Goal: Task Accomplishment & Management: Use online tool/utility

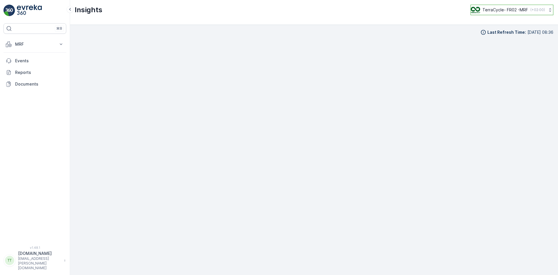
click at [535, 10] on p "( +02:00 )" at bounding box center [537, 10] width 15 height 5
type input "ie"
click at [484, 40] on span "Europe/[GEOGRAPHIC_DATA] (+01:00)" at bounding box center [507, 41] width 65 height 5
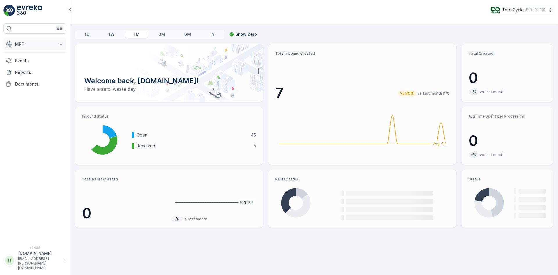
click at [37, 43] on p "MRF" at bounding box center [35, 44] width 40 height 6
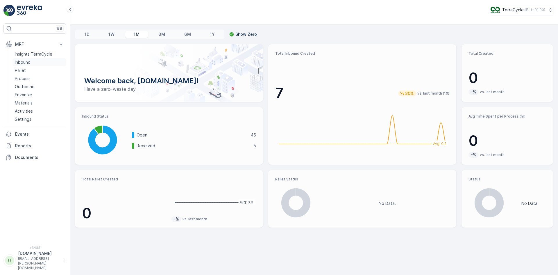
click at [35, 58] on link "Inbound" at bounding box center [39, 62] width 54 height 8
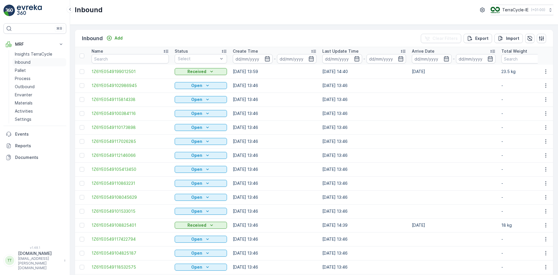
click at [19, 61] on p "Inbound" at bounding box center [23, 62] width 16 height 6
click at [507, 37] on p "Import" at bounding box center [512, 38] width 13 height 6
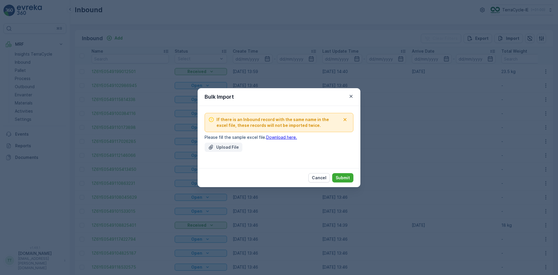
click at [226, 147] on p "Upload File" at bounding box center [227, 147] width 23 height 6
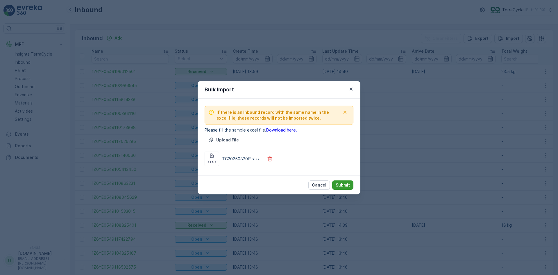
click at [339, 181] on button "Submit" at bounding box center [342, 184] width 21 height 9
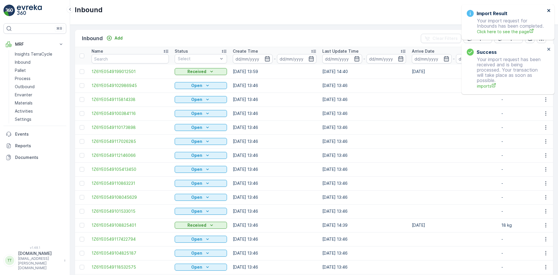
click at [548, 9] on icon "close" at bounding box center [549, 10] width 4 height 5
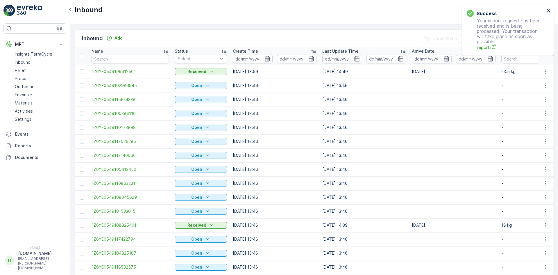
click at [548, 9] on icon "close" at bounding box center [549, 10] width 4 height 5
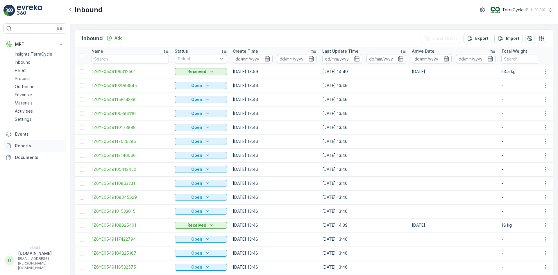
click at [16, 144] on p "Reports" at bounding box center [39, 146] width 49 height 6
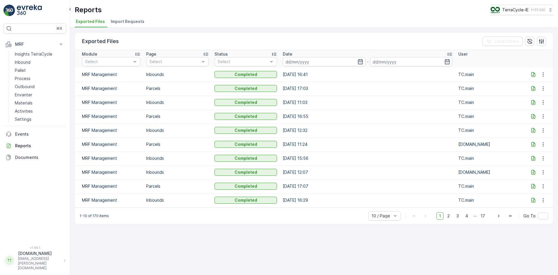
click at [128, 20] on span "Import Requests" at bounding box center [128, 22] width 34 height 6
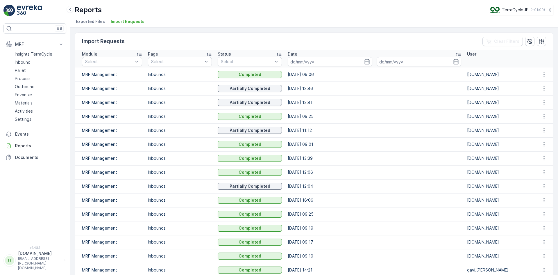
click at [522, 12] on p "TerraCycle-IE" at bounding box center [515, 10] width 26 height 6
type input "uk"
click at [517, 56] on span "TerraCycle-UK02-Econpro" at bounding box center [524, 59] width 60 height 6
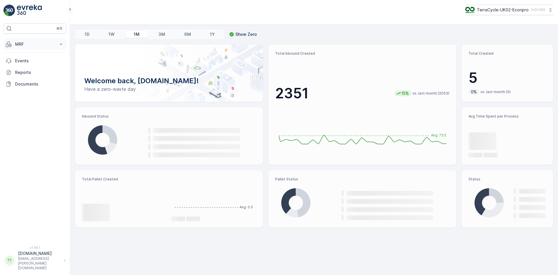
click at [31, 46] on p "MRF" at bounding box center [35, 44] width 40 height 6
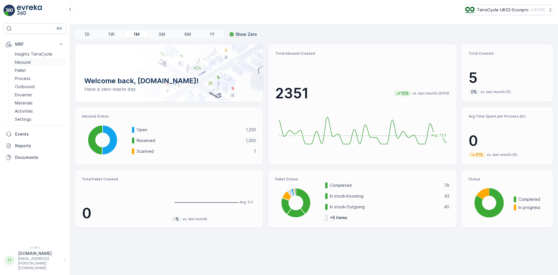
click at [26, 60] on p "Inbound" at bounding box center [23, 62] width 16 height 6
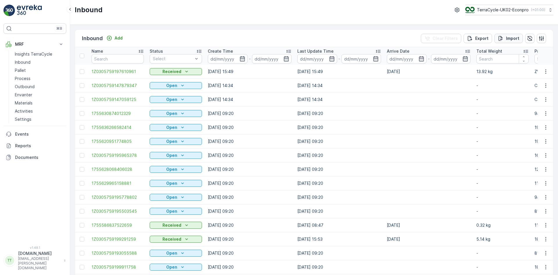
click at [514, 36] on p "Import" at bounding box center [512, 38] width 13 height 6
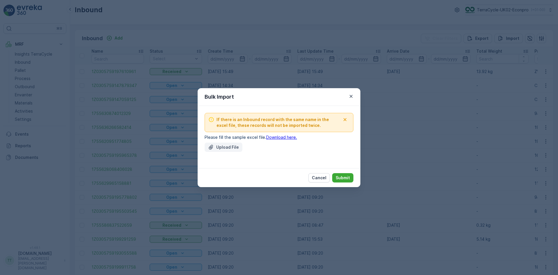
click at [228, 146] on p "Upload File" at bounding box center [227, 147] width 23 height 6
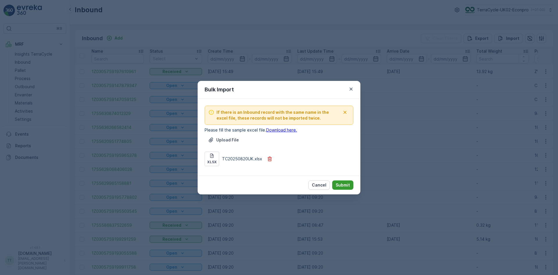
click at [338, 183] on p "Submit" at bounding box center [343, 185] width 14 height 6
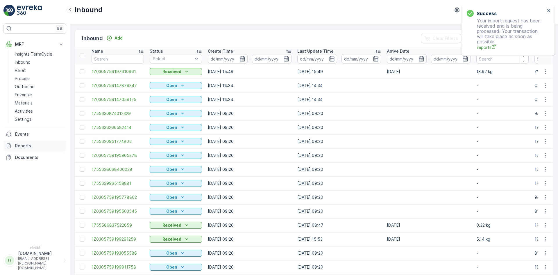
click at [31, 148] on link "Reports" at bounding box center [34, 146] width 63 height 12
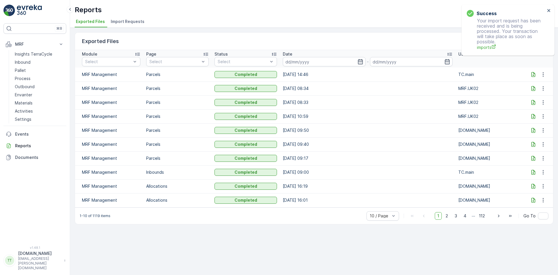
click at [135, 19] on span "Import Requests" at bounding box center [128, 22] width 34 height 6
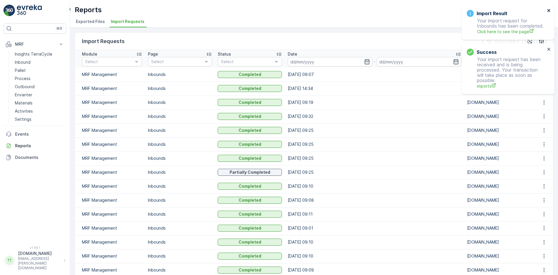
click at [549, 10] on icon "close" at bounding box center [548, 10] width 3 height 3
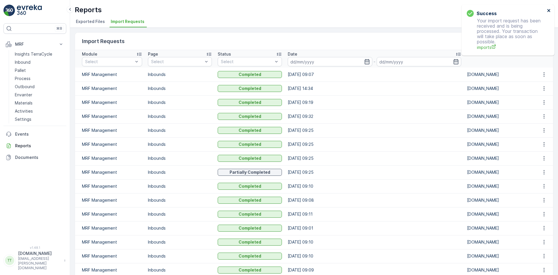
click at [549, 10] on icon "close" at bounding box center [548, 10] width 3 height 3
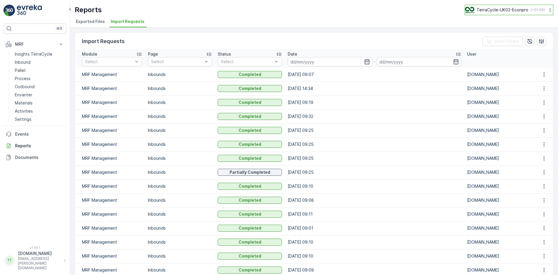
click at [502, 8] on p "TerraCycle-UK02-Econpro" at bounding box center [503, 10] width 52 height 6
type input "fr"
click at [488, 34] on span "TerraCycle- FR02 -MRF" at bounding box center [501, 36] width 65 height 6
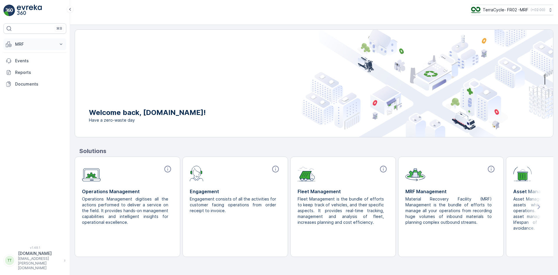
click at [25, 47] on p "MRF" at bounding box center [35, 44] width 40 height 6
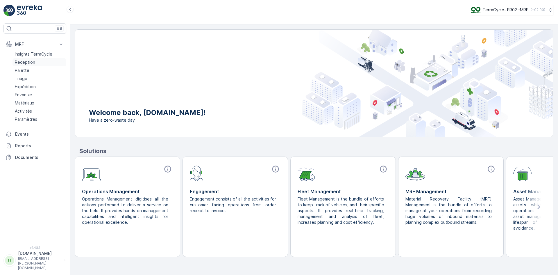
click at [23, 60] on p "Reception" at bounding box center [25, 62] width 20 height 6
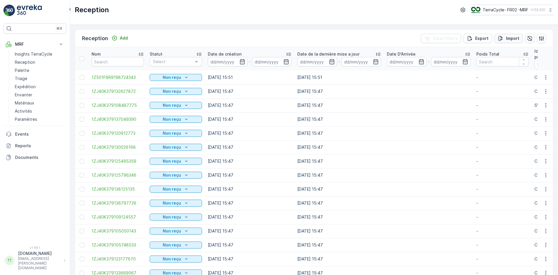
click at [509, 42] on button "Import" at bounding box center [508, 38] width 28 height 9
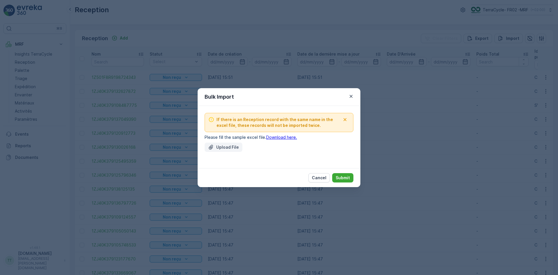
click at [226, 147] on p "Upload File" at bounding box center [227, 147] width 23 height 6
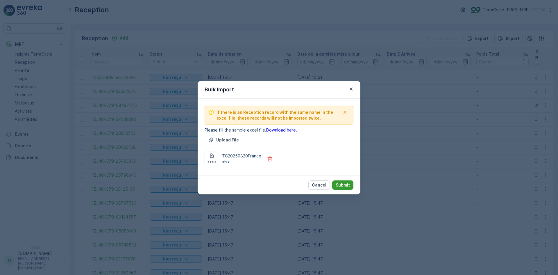
click at [342, 184] on p "Submit" at bounding box center [343, 185] width 14 height 6
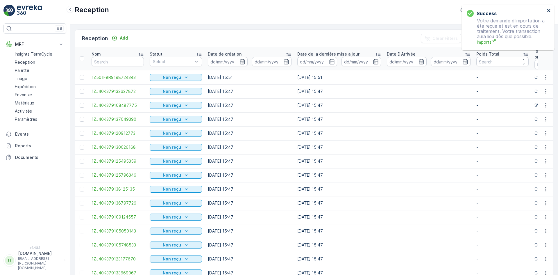
click at [549, 11] on icon "close" at bounding box center [549, 10] width 4 height 5
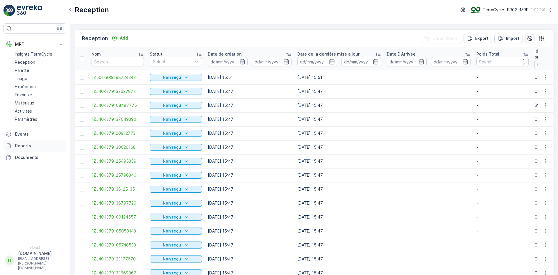
click at [26, 145] on p "Reports" at bounding box center [39, 146] width 49 height 6
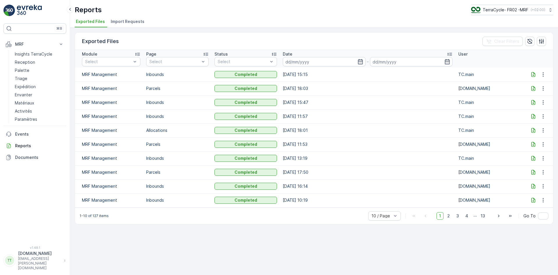
click at [130, 22] on span "Import Requests" at bounding box center [128, 22] width 34 height 6
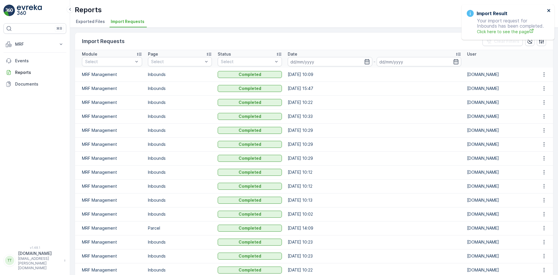
click at [550, 10] on icon "close" at bounding box center [548, 10] width 3 height 3
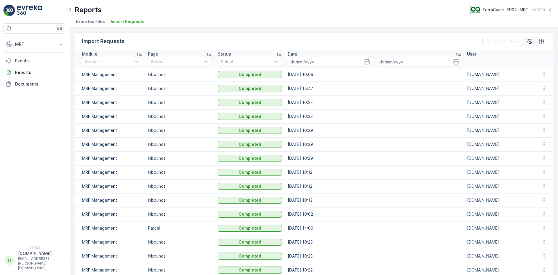
click at [509, 8] on p "TerraCycle- FR02 -MRF" at bounding box center [505, 10] width 46 height 6
type input "nl"
click at [496, 39] on span "Europe/[GEOGRAPHIC_DATA] (+02:00)" at bounding box center [507, 41] width 65 height 5
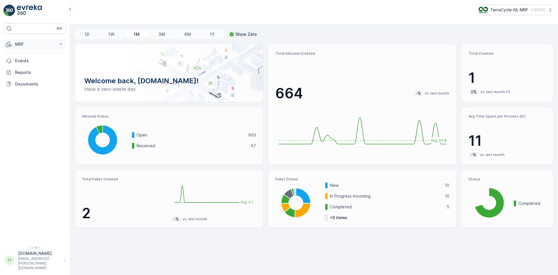
click at [24, 42] on p "MRF" at bounding box center [35, 44] width 40 height 6
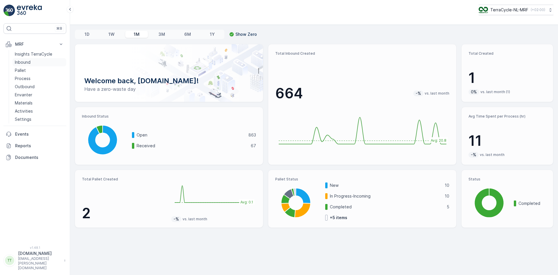
click at [24, 65] on p "Inbound" at bounding box center [23, 62] width 16 height 6
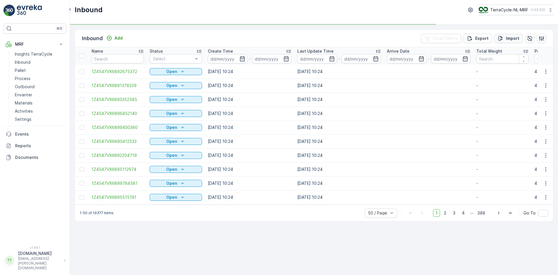
click at [520, 38] on button "Import" at bounding box center [508, 38] width 28 height 9
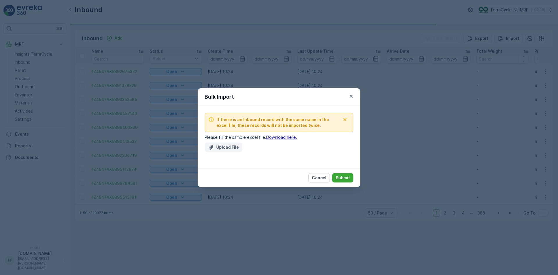
click at [235, 146] on p "Upload File" at bounding box center [227, 147] width 23 height 6
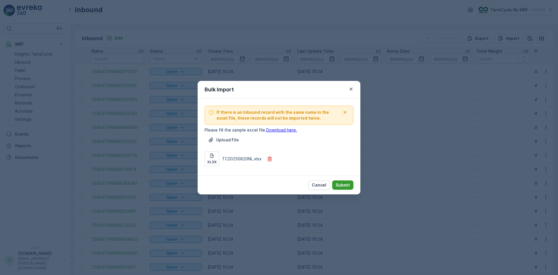
click at [342, 183] on p "Submit" at bounding box center [343, 185] width 14 height 6
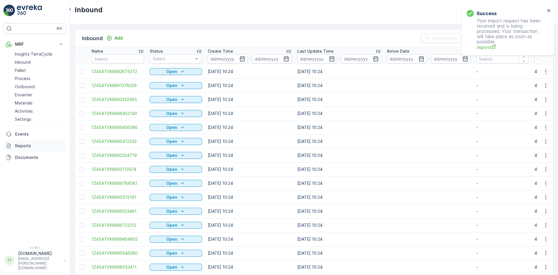
click at [27, 145] on p "Reports" at bounding box center [39, 146] width 49 height 6
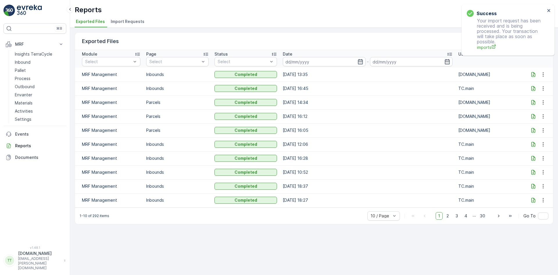
click at [113, 21] on span "Import Requests" at bounding box center [128, 22] width 34 height 6
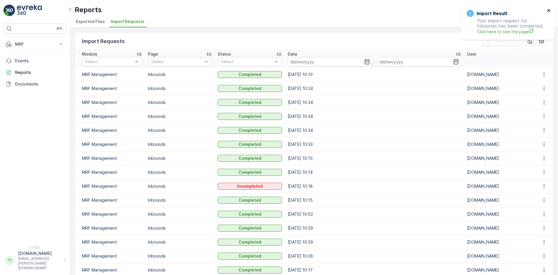
click at [547, 10] on icon "close" at bounding box center [549, 10] width 4 height 5
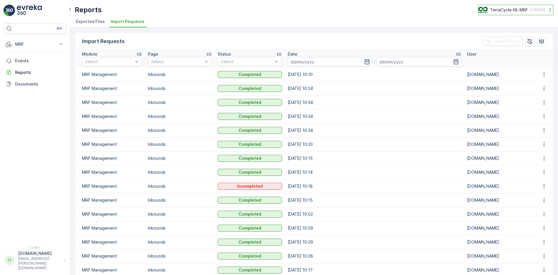
click at [507, 8] on p "TerraCycle-NL-MRF" at bounding box center [509, 10] width 38 height 6
type input "nz"
click at [495, 37] on span "TerraCycle-NZ01-TripleP" at bounding box center [506, 36] width 49 height 6
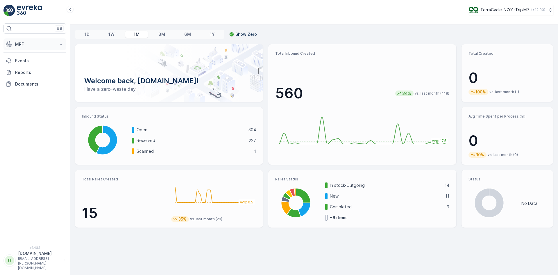
click at [23, 46] on p "MRF" at bounding box center [35, 44] width 40 height 6
click at [31, 63] on link "Inbound" at bounding box center [39, 62] width 54 height 8
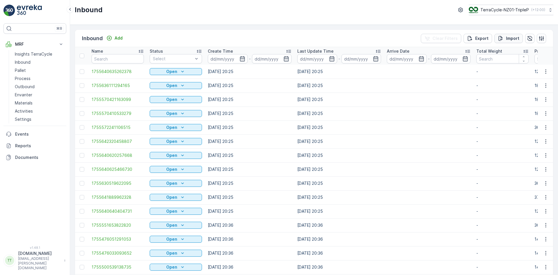
click at [503, 41] on div "Import" at bounding box center [509, 38] width 22 height 6
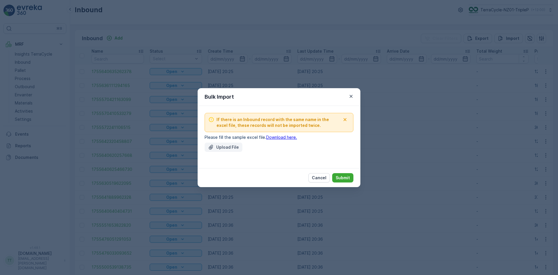
click at [220, 151] on button "Upload File" at bounding box center [224, 146] width 38 height 9
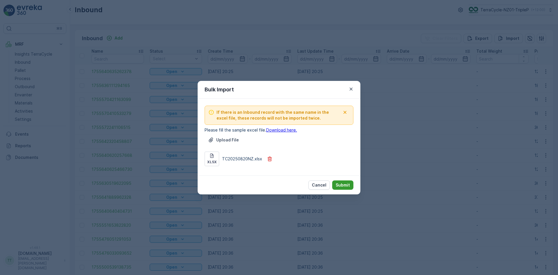
click at [348, 185] on p "Submit" at bounding box center [343, 185] width 14 height 6
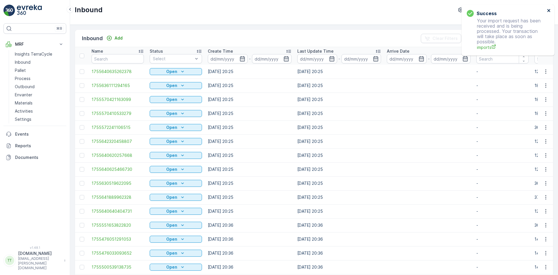
click at [550, 9] on icon "close" at bounding box center [549, 10] width 4 height 5
click at [27, 148] on link "Reports" at bounding box center [34, 146] width 63 height 12
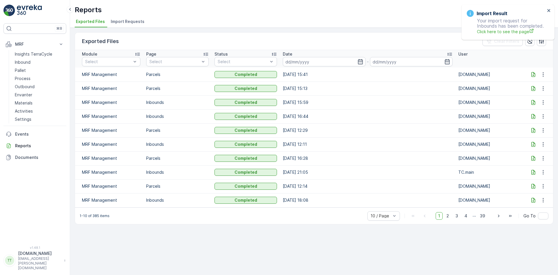
click at [133, 22] on span "Import Requests" at bounding box center [128, 22] width 34 height 6
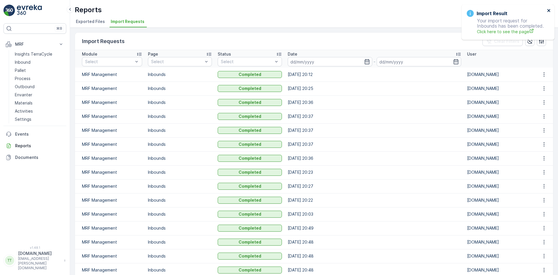
click at [548, 11] on icon "close" at bounding box center [548, 10] width 3 height 3
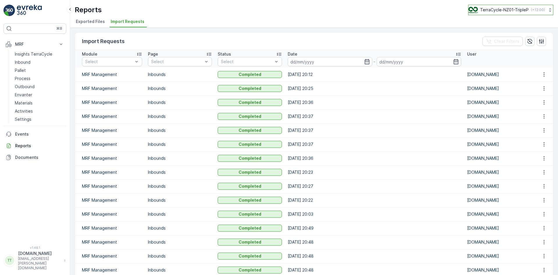
click at [506, 11] on p "TerraCycle-NZ01-TripleP" at bounding box center [504, 10] width 49 height 6
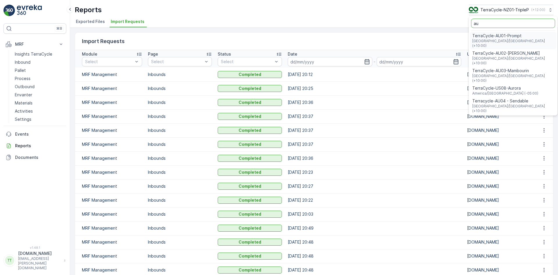
type input "au"
click at [504, 38] on span "TerraCycle-AU01-Prompt" at bounding box center [513, 36] width 82 height 6
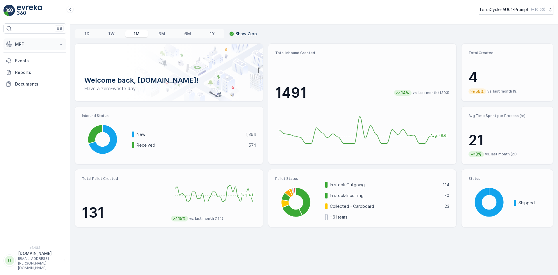
click at [31, 46] on p "MRF" at bounding box center [35, 44] width 40 height 6
click at [27, 63] on p "Inbound" at bounding box center [23, 62] width 16 height 6
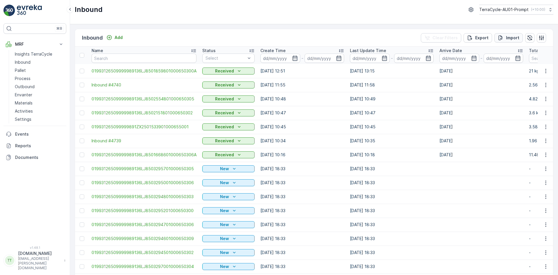
click at [509, 37] on p "Import" at bounding box center [512, 38] width 13 height 6
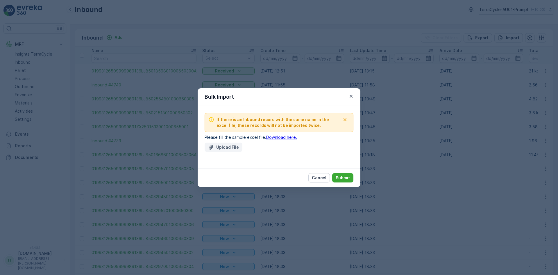
click at [223, 145] on p "Upload File" at bounding box center [227, 147] width 23 height 6
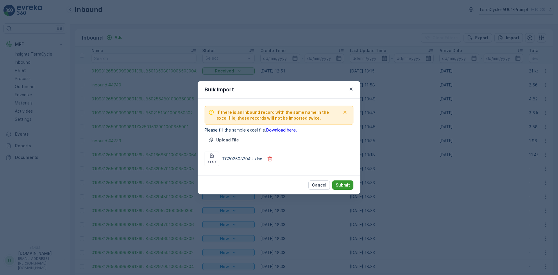
click at [341, 184] on p "Submit" at bounding box center [343, 185] width 14 height 6
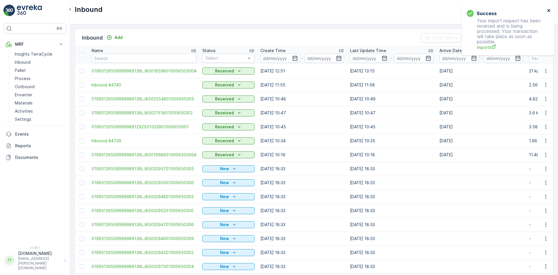
click at [549, 10] on icon "close" at bounding box center [549, 10] width 4 height 5
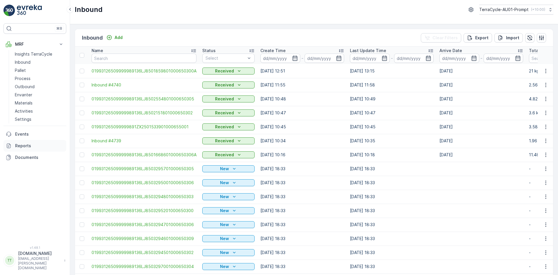
click at [30, 148] on p "Reports" at bounding box center [39, 146] width 49 height 6
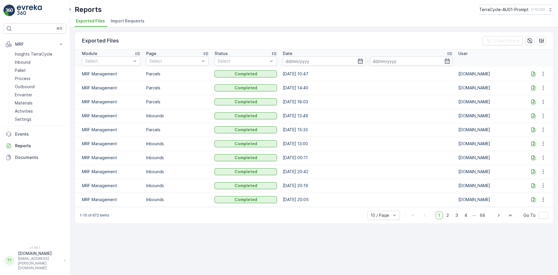
click at [127, 17] on div "Reports TerraCycle-AU01-Prompt ( +10:00 ) Exported Files Import Requests" at bounding box center [314, 13] width 488 height 27
click at [127, 20] on span "Import Requests" at bounding box center [128, 21] width 34 height 6
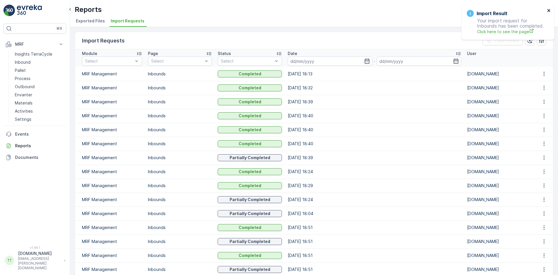
click at [549, 10] on icon "close" at bounding box center [549, 10] width 4 height 5
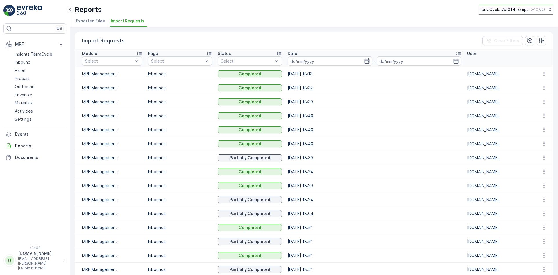
click at [504, 12] on p "TerraCycle-AU01-Prompt" at bounding box center [503, 10] width 49 height 6
type input "fr"
click at [505, 34] on span "TerraCycle- FR02 -MRF" at bounding box center [515, 35] width 65 height 6
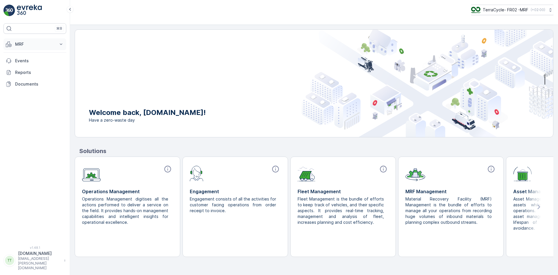
click at [19, 42] on p "MRF" at bounding box center [35, 44] width 40 height 6
click at [26, 73] on p "Palette" at bounding box center [22, 70] width 15 height 6
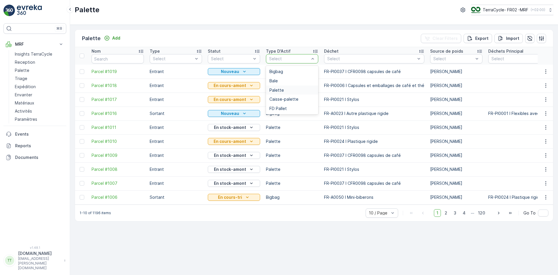
click at [291, 92] on div "Palette" at bounding box center [291, 90] width 45 height 5
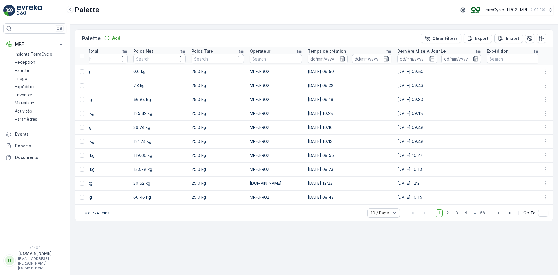
scroll to position [0, 472]
click at [238, 51] on icon at bounding box center [240, 51] width 6 height 6
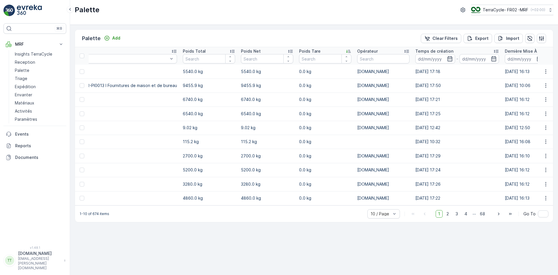
click at [346, 51] on icon at bounding box center [349, 51] width 6 height 6
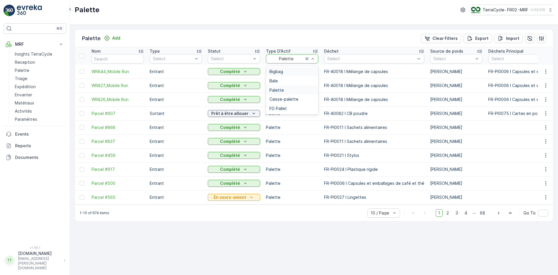
click at [294, 72] on div "Bigbag" at bounding box center [291, 71] width 45 height 5
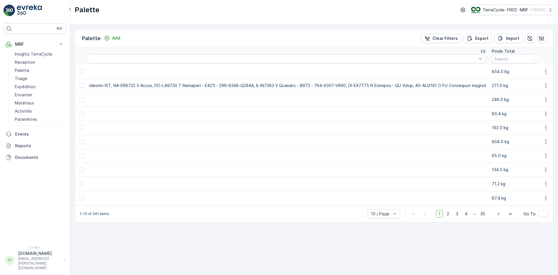
scroll to position [0, 4773]
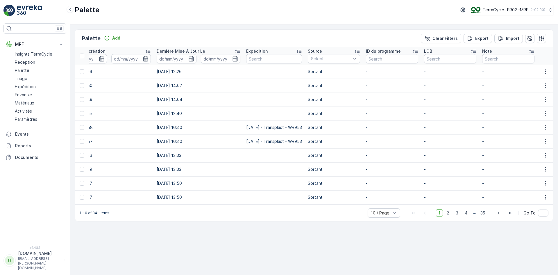
scroll to position [0, 1264]
drag, startPoint x: 445, startPoint y: 207, endPoint x: 408, endPoint y: 213, distance: 37.6
click at [408, 213] on div "1-10 of 341 items 10 / Page 1 2 3 4 ... 35 Go To" at bounding box center [314, 212] width 478 height 17
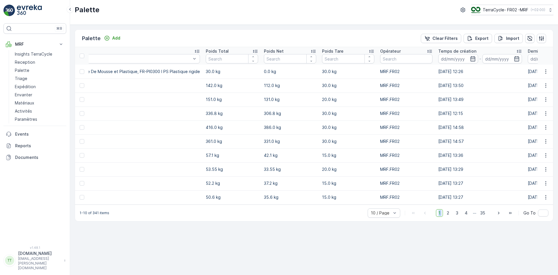
scroll to position [0, 890]
click at [371, 50] on icon at bounding box center [374, 51] width 6 height 6
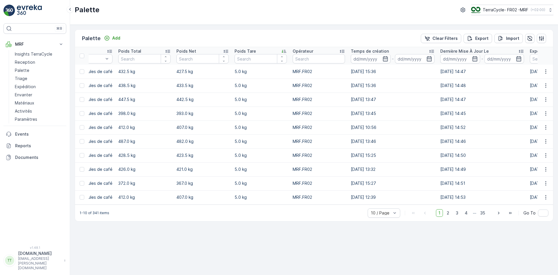
scroll to position [0, 406]
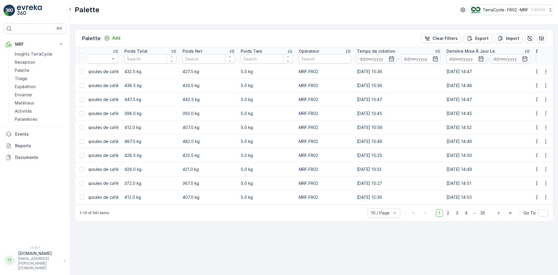
click at [287, 52] on icon at bounding box center [290, 51] width 6 height 6
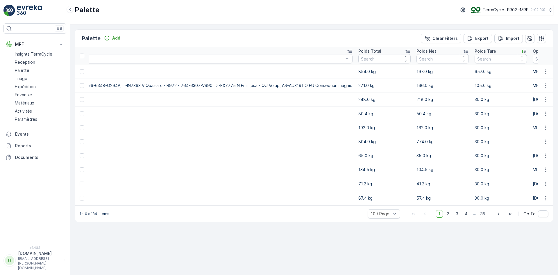
scroll to position [0, 4855]
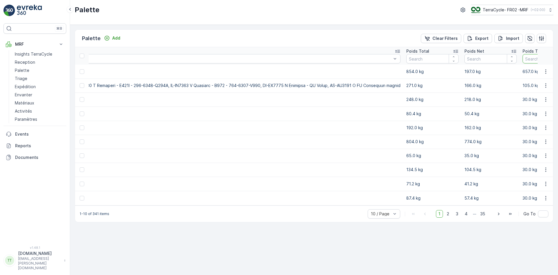
click at [522, 60] on input "number" at bounding box center [548, 58] width 52 height 9
type input "27"
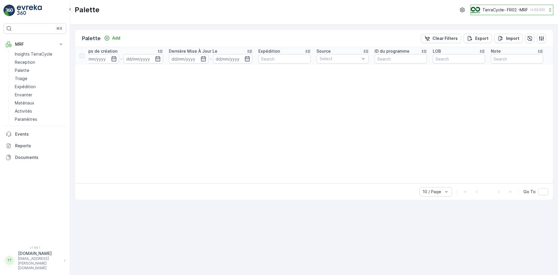
click at [507, 11] on p "TerraCycle- FR02 -MRF" at bounding box center [505, 10] width 46 height 6
type input "nl"
click at [497, 39] on span "Europe/[GEOGRAPHIC_DATA] (+02:00)" at bounding box center [507, 41] width 65 height 5
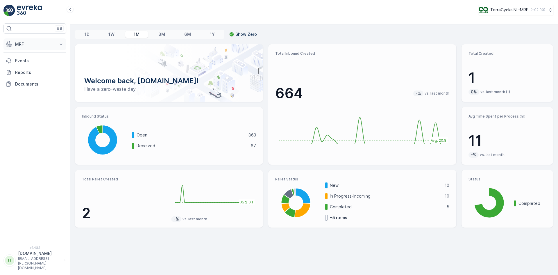
click at [22, 40] on button "MRF" at bounding box center [34, 44] width 63 height 12
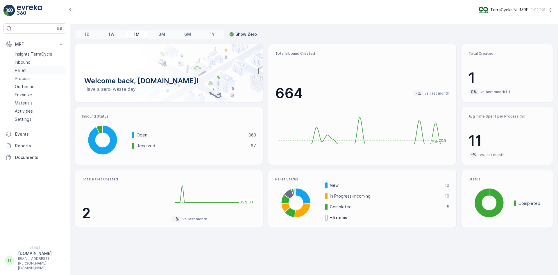
click at [27, 71] on link "Pallet" at bounding box center [39, 70] width 54 height 8
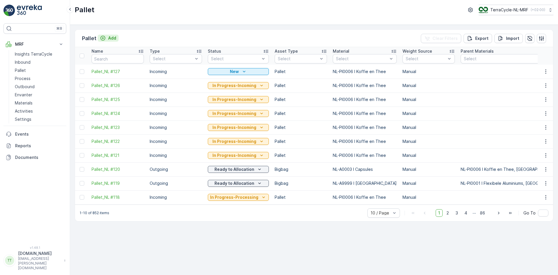
click at [109, 39] on p "Add" at bounding box center [112, 38] width 8 height 6
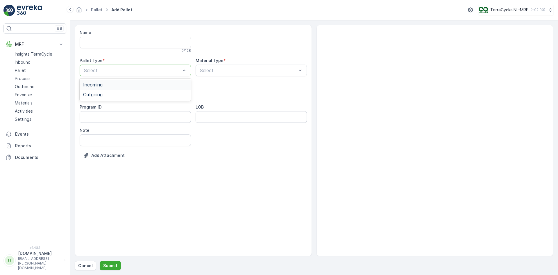
click at [105, 87] on div "Incoming" at bounding box center [135, 84] width 104 height 5
click at [101, 96] on div at bounding box center [132, 93] width 98 height 5
click at [96, 138] on div "Pallet" at bounding box center [135, 137] width 104 height 5
click at [230, 73] on div at bounding box center [248, 70] width 98 height 5
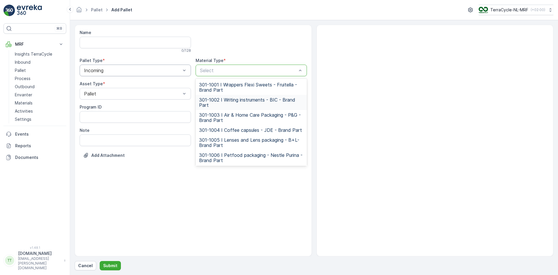
click at [228, 97] on span "301-1002 I Writing instruments - BIC - Brand Part" at bounding box center [251, 102] width 104 height 10
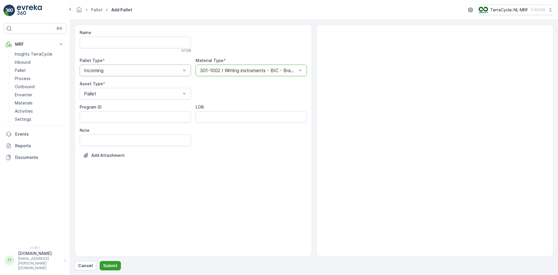
click at [115, 265] on p "Submit" at bounding box center [110, 265] width 14 height 6
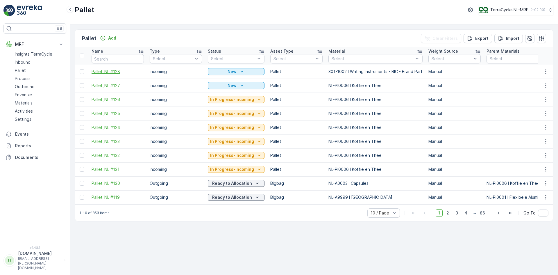
click at [114, 71] on span "Pallet_NL #128" at bounding box center [118, 72] width 52 height 6
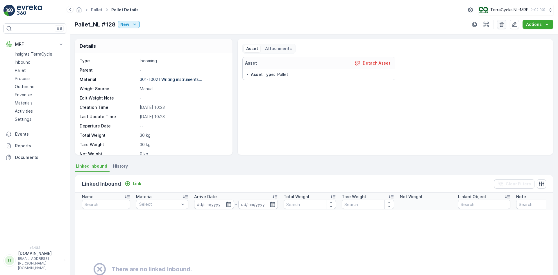
click at [504, 23] on icon "button" at bounding box center [502, 24] width 4 height 5
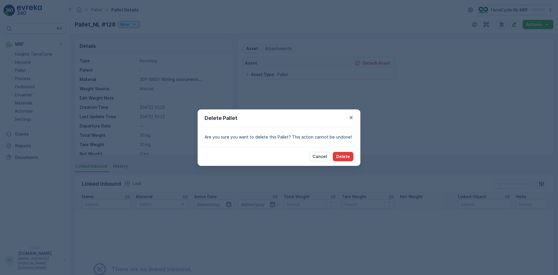
click at [353, 155] on button "Delete" at bounding box center [343, 156] width 21 height 9
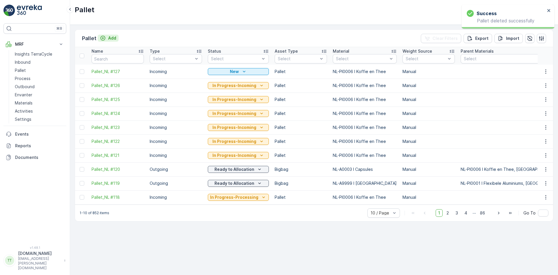
click at [109, 38] on p "Add" at bounding box center [112, 38] width 8 height 6
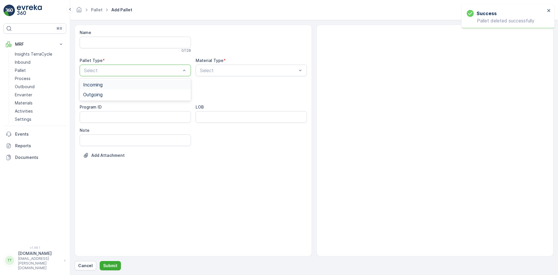
click at [101, 76] on div "Select" at bounding box center [135, 71] width 111 height 12
click at [97, 88] on div "Incoming" at bounding box center [135, 85] width 111 height 10
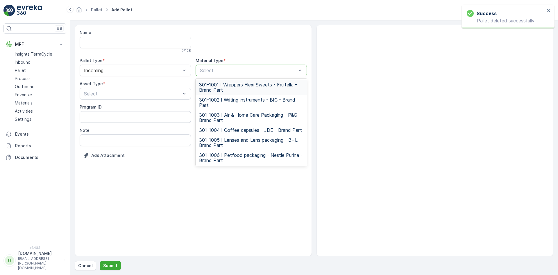
click at [227, 71] on div at bounding box center [248, 70] width 98 height 5
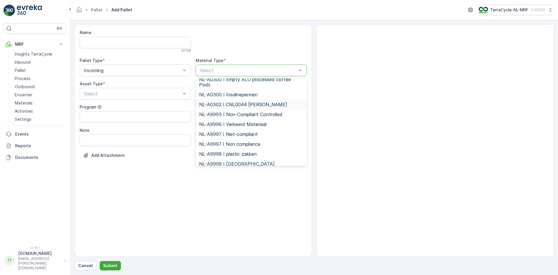
scroll to position [1046, 0]
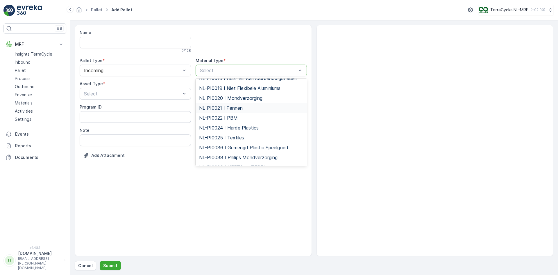
click at [236, 105] on span "NL-PI0021 I Pennen" at bounding box center [221, 107] width 44 height 5
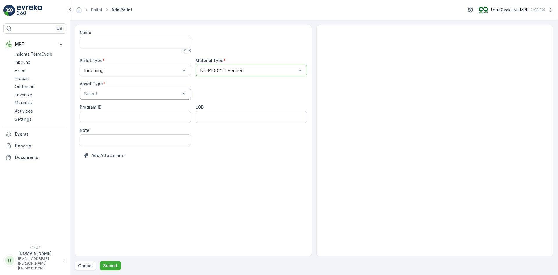
click at [93, 92] on div at bounding box center [132, 93] width 98 height 5
click at [93, 136] on span "Pallet" at bounding box center [89, 137] width 12 height 5
click at [112, 266] on p "Submit" at bounding box center [110, 265] width 14 height 6
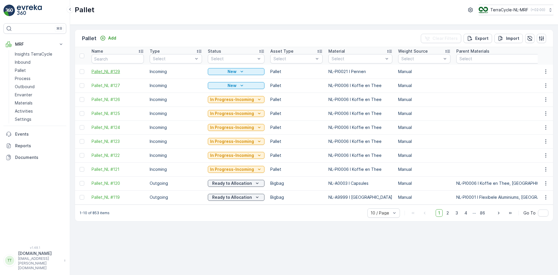
click at [111, 71] on span "Pallet_NL #129" at bounding box center [118, 72] width 52 height 6
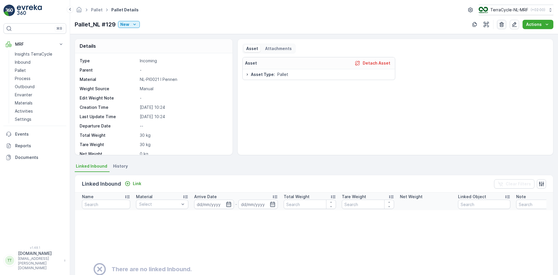
click at [501, 25] on icon "button" at bounding box center [502, 25] width 6 height 6
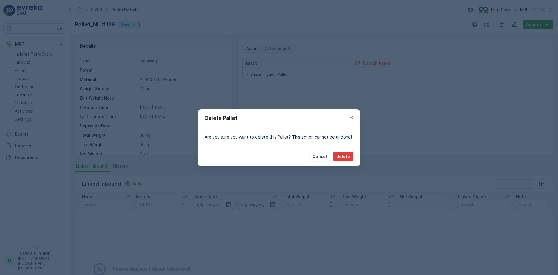
click at [345, 154] on p "Delete" at bounding box center [343, 156] width 14 height 6
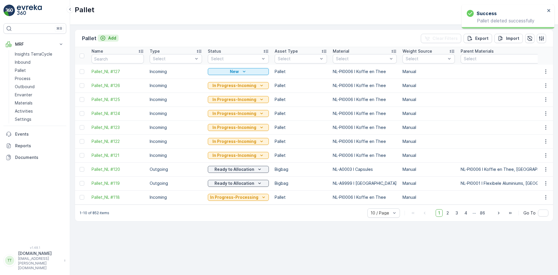
click at [106, 36] on div "Add" at bounding box center [108, 38] width 16 height 6
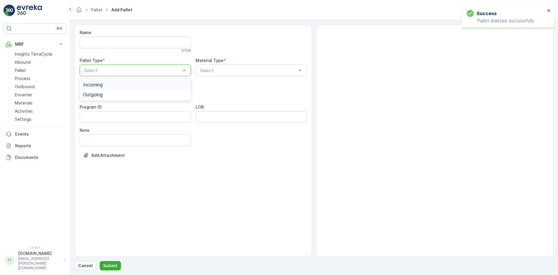
click at [95, 83] on span "Incoming" at bounding box center [92, 84] width 19 height 5
click at [220, 73] on div at bounding box center [248, 70] width 98 height 5
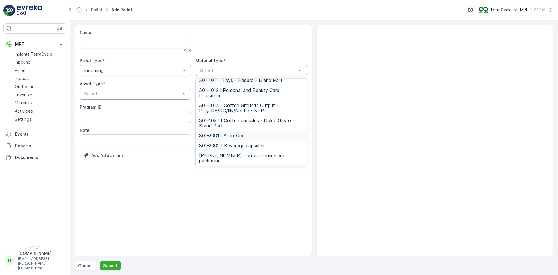
scroll to position [174, 0]
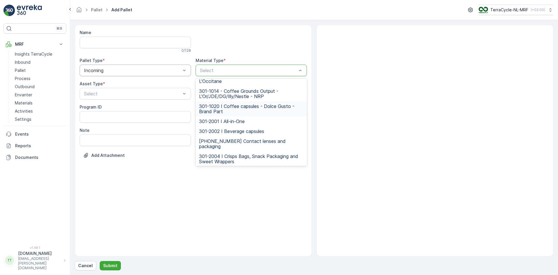
click at [149, 70] on div at bounding box center [132, 70] width 98 height 5
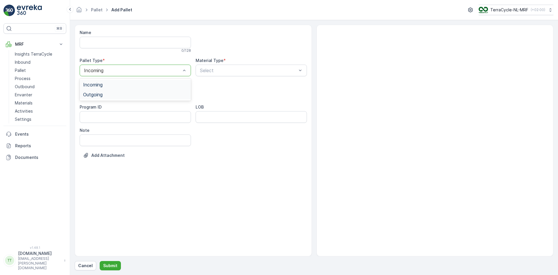
click at [128, 93] on div "Outgoing" at bounding box center [135, 94] width 104 height 5
click at [213, 69] on div at bounding box center [248, 70] width 98 height 5
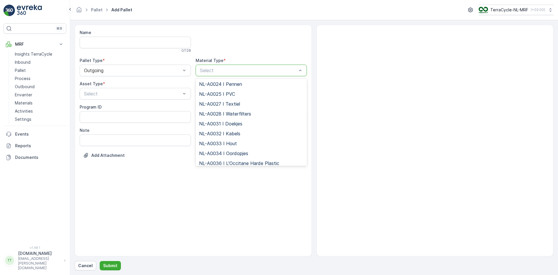
scroll to position [697, 0]
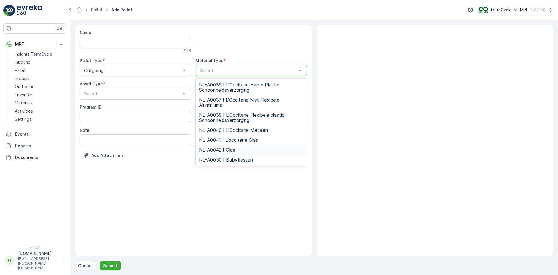
click at [224, 147] on span "NL-A0042 I Glas" at bounding box center [217, 149] width 36 height 5
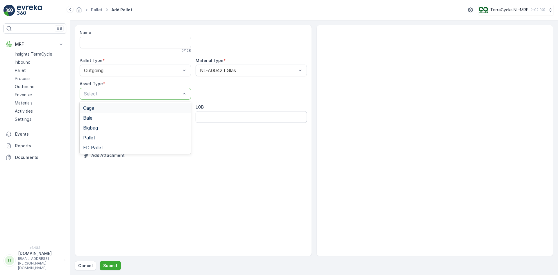
click at [95, 89] on div "Select" at bounding box center [135, 94] width 111 height 12
click at [95, 126] on span "Bigbag" at bounding box center [90, 127] width 15 height 5
click at [112, 262] on button "Submit" at bounding box center [110, 265] width 21 height 9
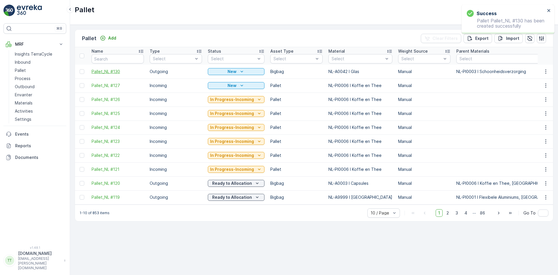
click at [113, 72] on span "Pallet_NL #130" at bounding box center [118, 72] width 52 height 6
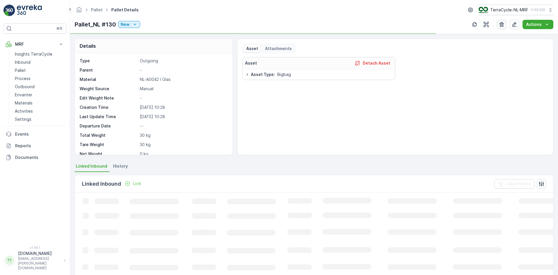
click at [502, 26] on icon "button" at bounding box center [502, 25] width 6 height 6
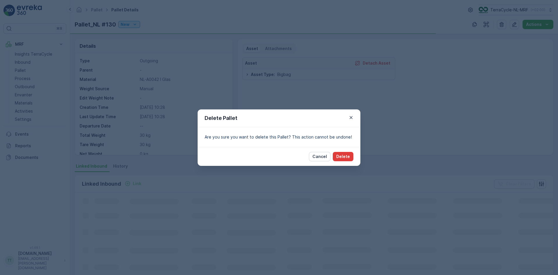
click at [343, 158] on p "Delete" at bounding box center [343, 156] width 14 height 6
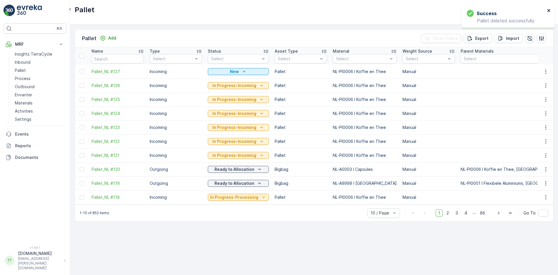
click at [547, 10] on icon "close" at bounding box center [549, 10] width 4 height 5
click at [496, 9] on p "TerraCycle-NL-MRF" at bounding box center [509, 10] width 38 height 6
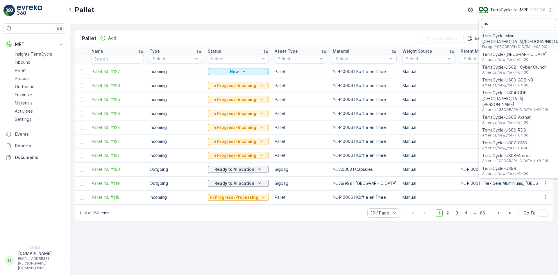
type input "us"
click at [518, 153] on span "TerraCycle-US08-Aurora" at bounding box center [515, 156] width 66 height 6
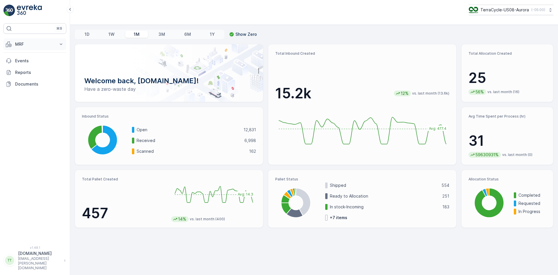
click at [28, 46] on p "MRF" at bounding box center [35, 44] width 40 height 6
click at [20, 65] on p "Inbound" at bounding box center [23, 62] width 16 height 6
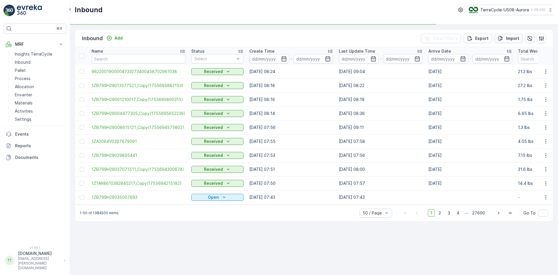
click at [510, 37] on p "Import" at bounding box center [512, 38] width 13 height 6
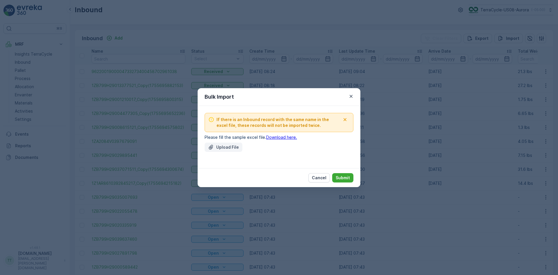
click at [223, 145] on p "Upload File" at bounding box center [227, 147] width 23 height 6
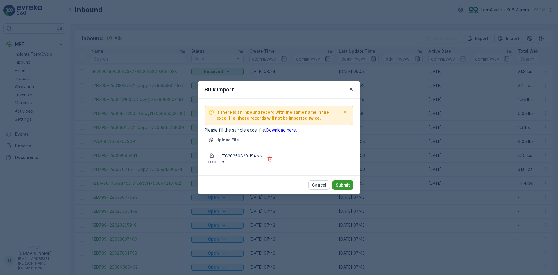
click at [344, 185] on p "Submit" at bounding box center [343, 185] width 14 height 6
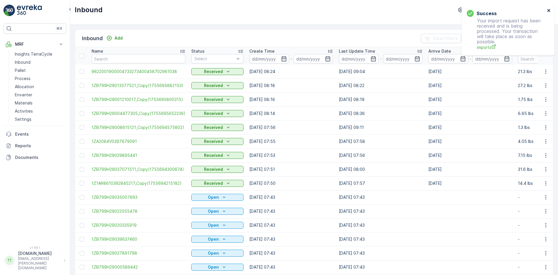
click at [548, 11] on icon "close" at bounding box center [549, 10] width 4 height 5
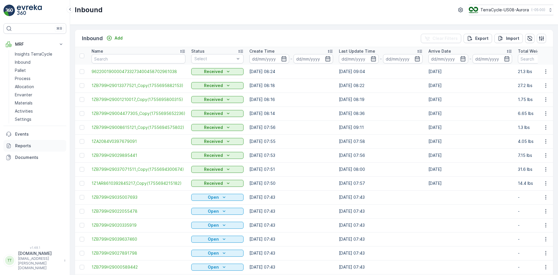
click at [23, 141] on link "Reports" at bounding box center [34, 146] width 63 height 12
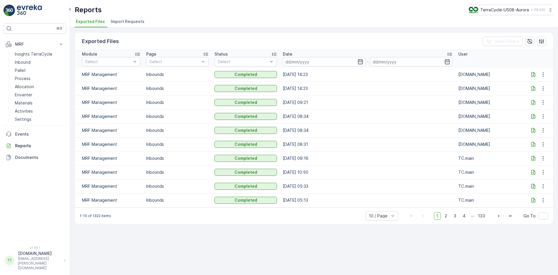
click at [130, 23] on span "Import Requests" at bounding box center [128, 22] width 34 height 6
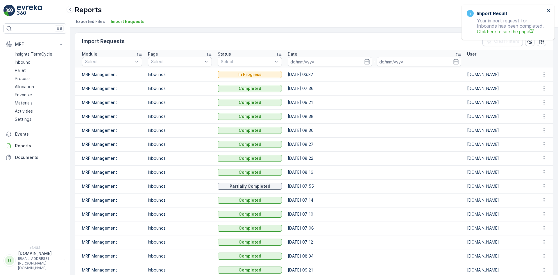
click at [549, 10] on icon "close" at bounding box center [548, 10] width 3 height 3
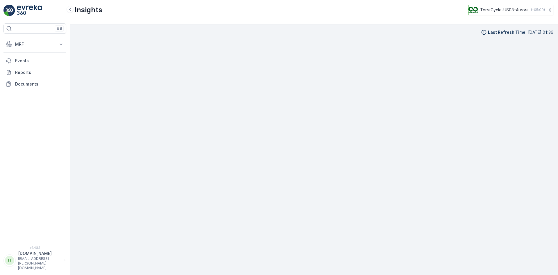
click at [508, 9] on p "TerraCycle-US08-Aurora" at bounding box center [504, 10] width 49 height 6
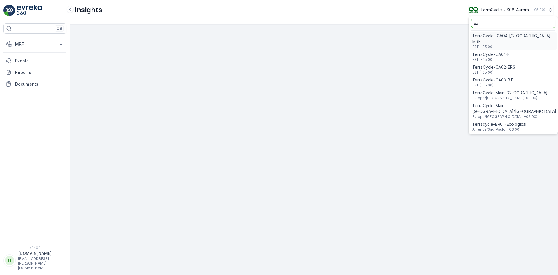
type input "ca"
click at [505, 51] on span "TerraCycle-CA01-FTI" at bounding box center [492, 54] width 41 height 6
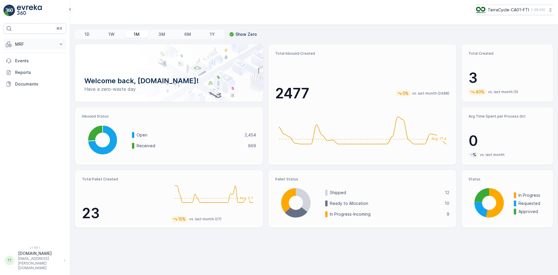
click at [15, 44] on p "MRF" at bounding box center [35, 44] width 40 height 6
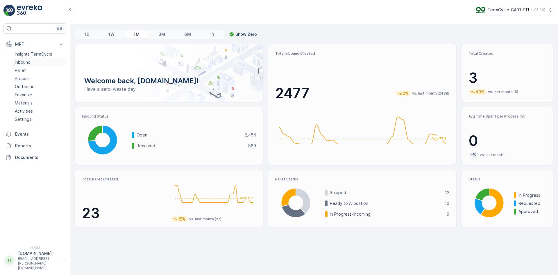
click at [25, 62] on p "Inbound" at bounding box center [23, 62] width 16 height 6
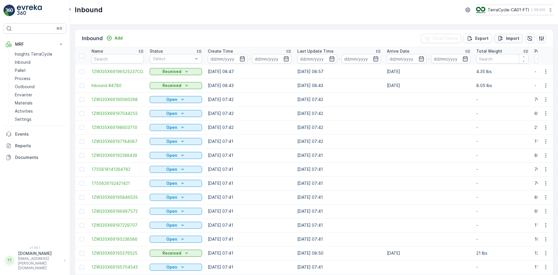
click at [511, 37] on p "Import" at bounding box center [512, 38] width 13 height 6
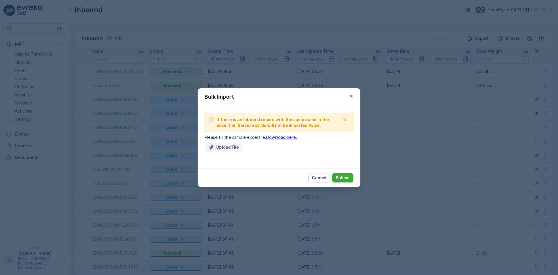
click at [219, 145] on p "Upload File" at bounding box center [227, 147] width 23 height 6
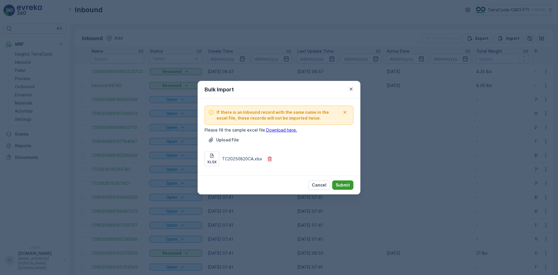
click at [347, 183] on p "Submit" at bounding box center [343, 185] width 14 height 6
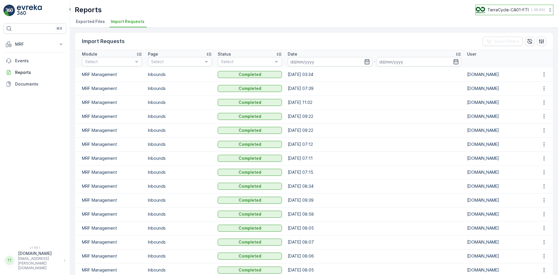
click at [500, 8] on p "TerraCycle-CA01-FTI" at bounding box center [507, 10] width 41 height 6
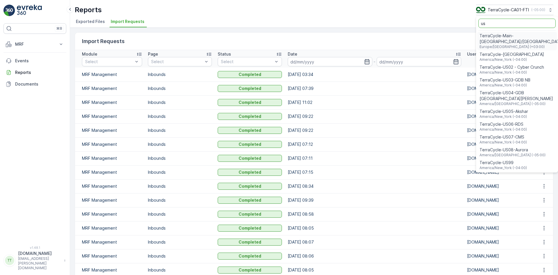
type input "us"
click at [508, 147] on span "TerraCycle-US08-Aurora" at bounding box center [512, 150] width 66 height 6
